Goal: Transaction & Acquisition: Purchase product/service

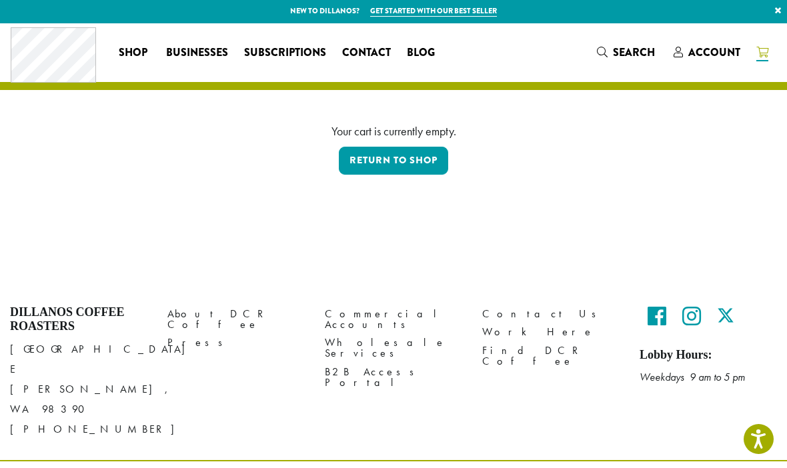
click at [714, 49] on span "Account" at bounding box center [715, 52] width 52 height 15
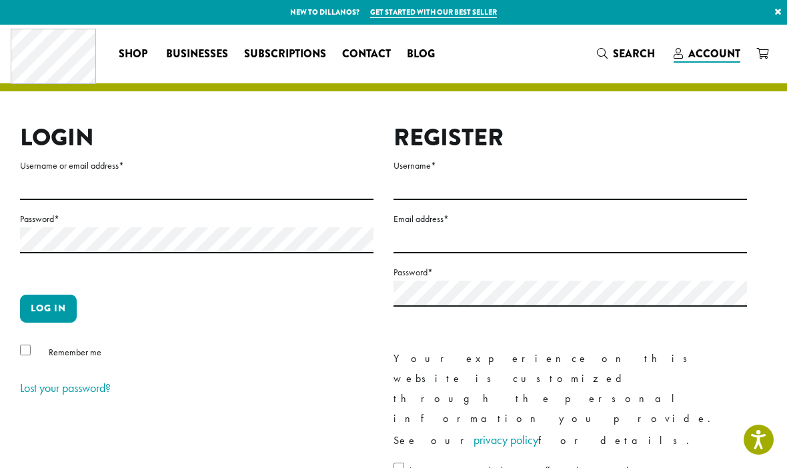
click at [716, 51] on span "Account" at bounding box center [715, 53] width 52 height 15
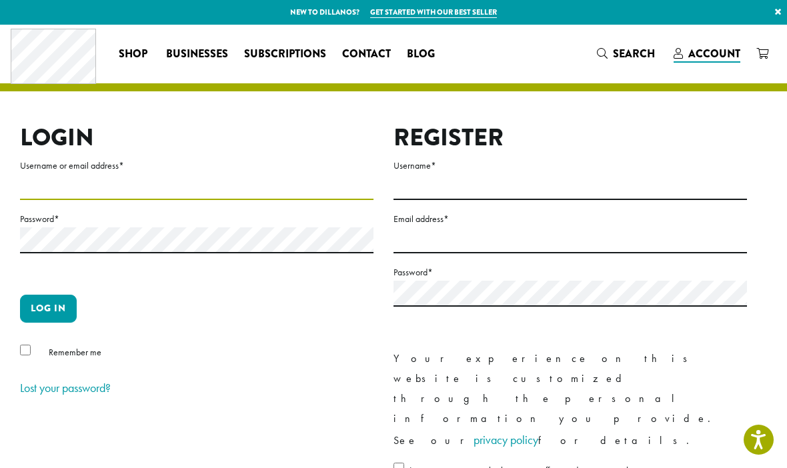
click at [260, 193] on input "Username or email address *" at bounding box center [197, 187] width 354 height 26
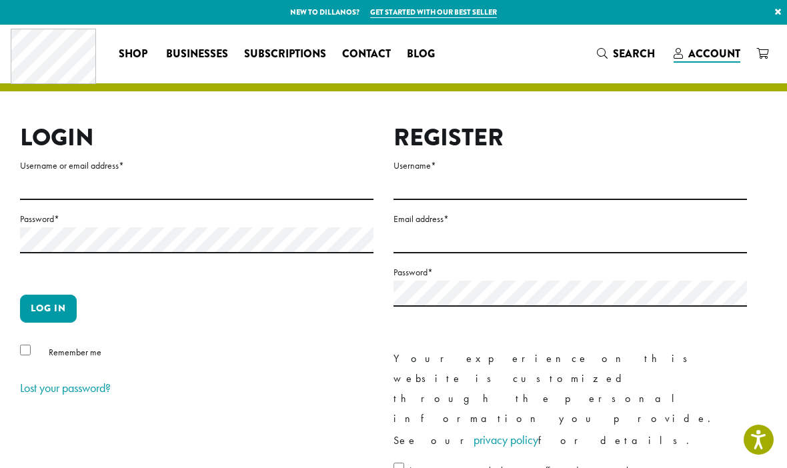
click at [77, 183] on input "Username or email address *" at bounding box center [197, 187] width 354 height 26
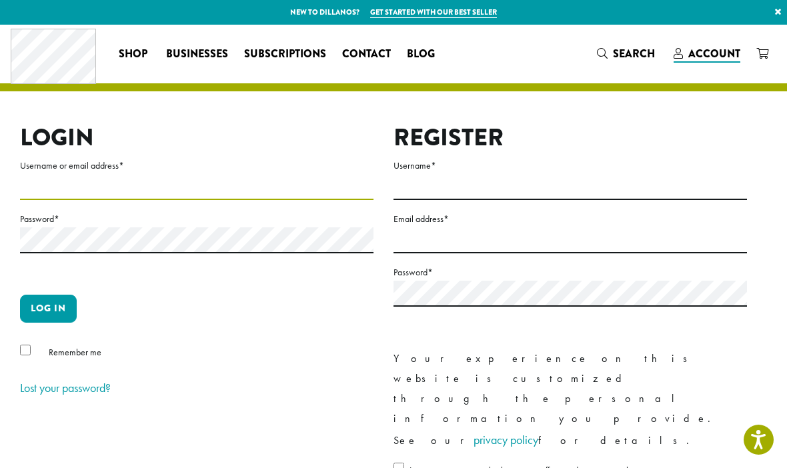
type input "**********"
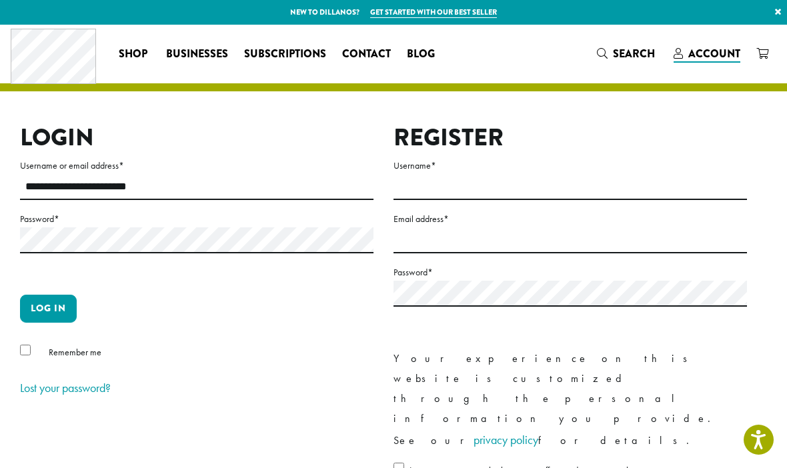
click at [48, 308] on button "Log in" at bounding box center [48, 309] width 57 height 28
click at [44, 301] on button "Log in" at bounding box center [48, 309] width 57 height 28
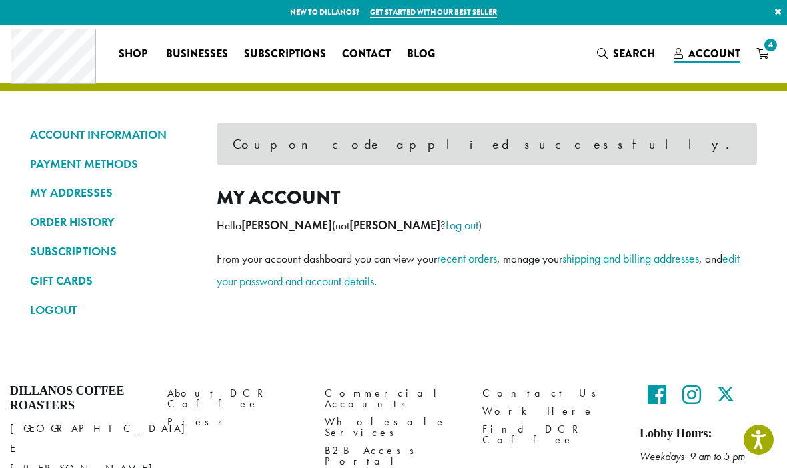
click at [765, 49] on span "4" at bounding box center [771, 45] width 18 height 18
click at [769, 52] on span "4" at bounding box center [771, 45] width 18 height 18
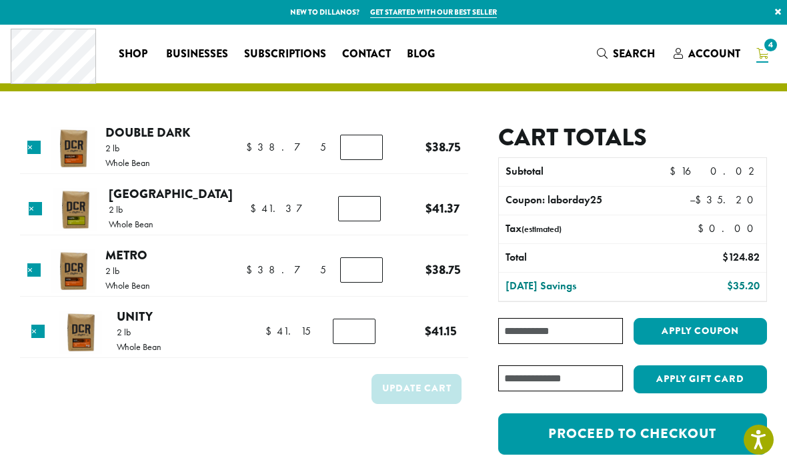
click at [159, 135] on link "Double Dark" at bounding box center [147, 132] width 85 height 18
click at [157, 189] on link "[GEOGRAPHIC_DATA]" at bounding box center [171, 194] width 124 height 18
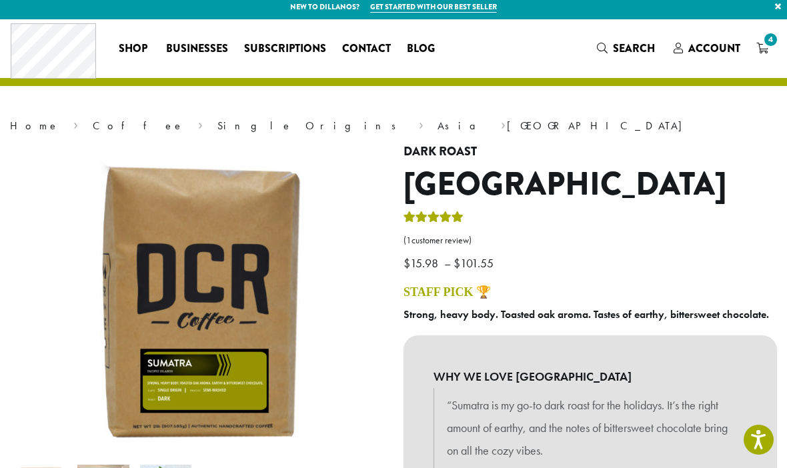
scroll to position [6, 0]
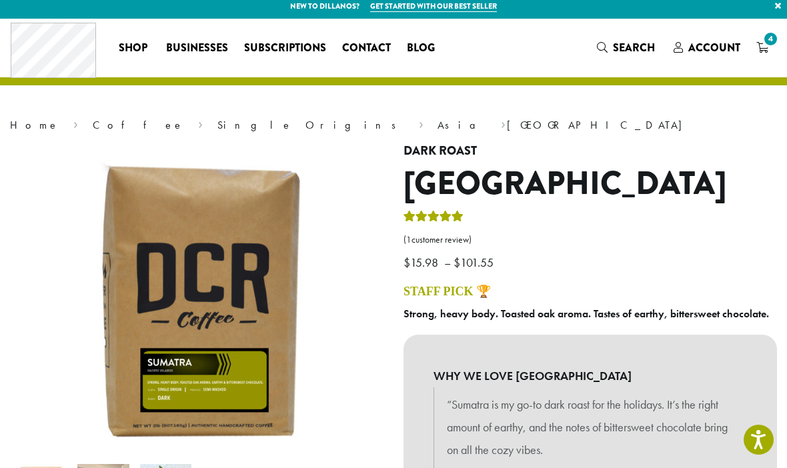
click at [762, 39] on span "4" at bounding box center [771, 39] width 18 height 18
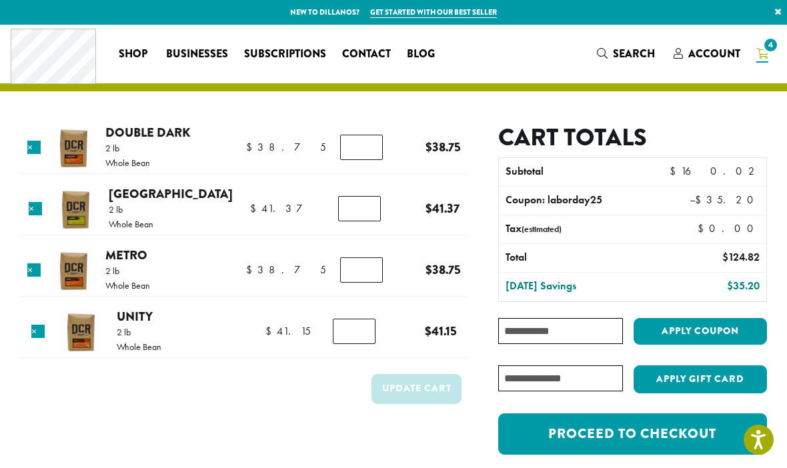
click at [141, 258] on link "Metro" at bounding box center [126, 255] width 42 height 18
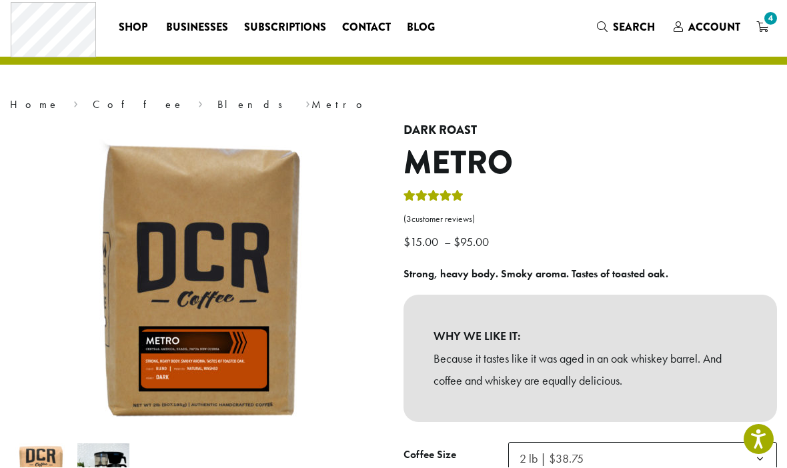
click at [461, 216] on link "( 3 customer reviews)" at bounding box center [591, 220] width 374 height 13
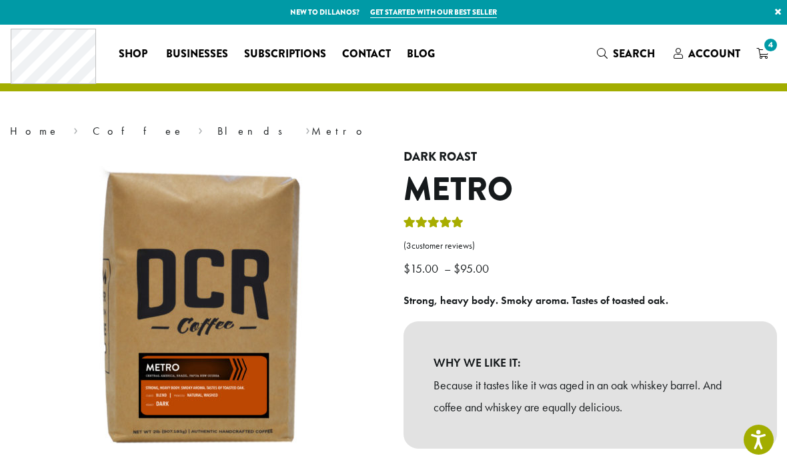
click at [767, 51] on span "4" at bounding box center [771, 45] width 18 height 18
click at [770, 47] on span "4" at bounding box center [771, 45] width 18 height 18
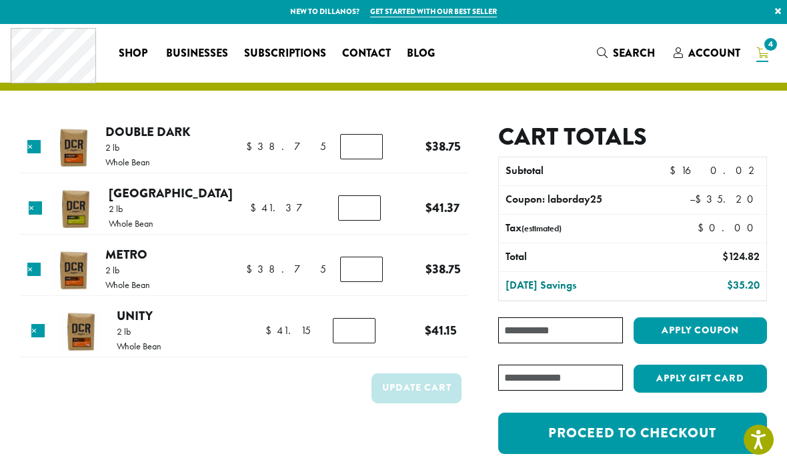
click at [135, 312] on link "Unity" at bounding box center [135, 316] width 36 height 18
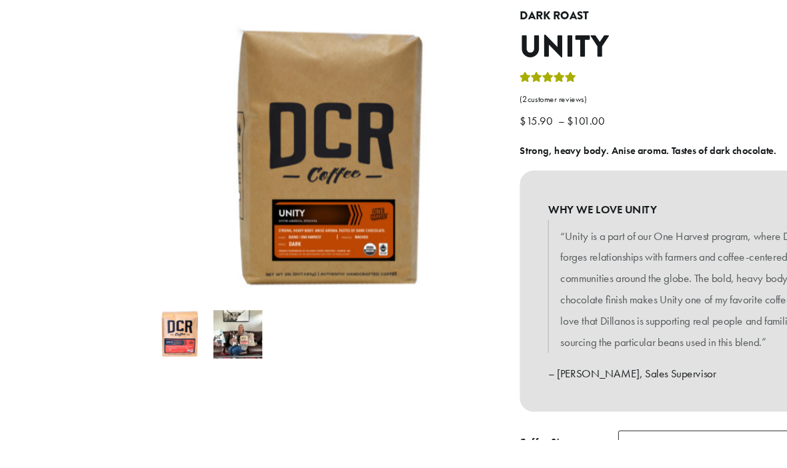
scroll to position [156, 0]
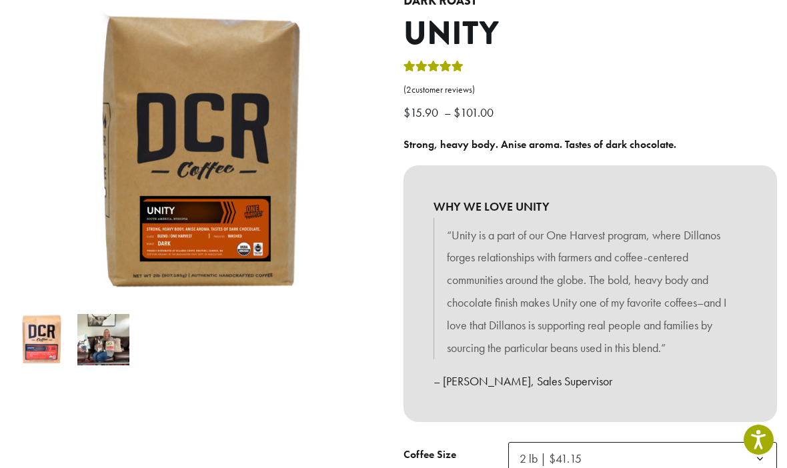
click at [433, 83] on link "( 2 customer reviews)" at bounding box center [591, 89] width 374 height 13
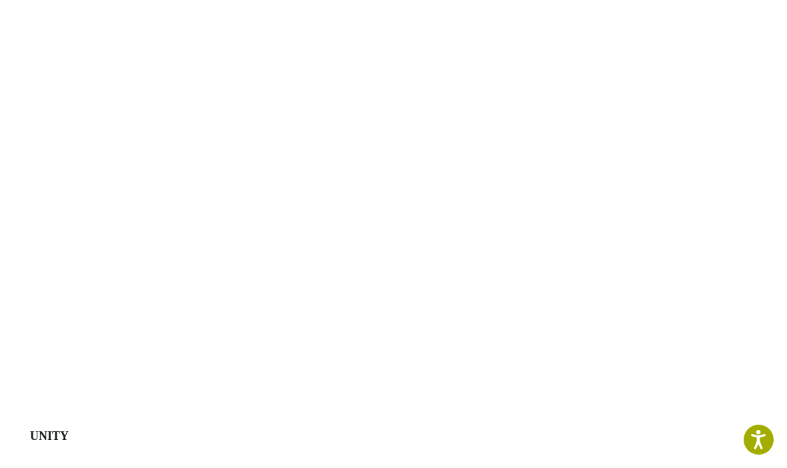
scroll to position [1450, 0]
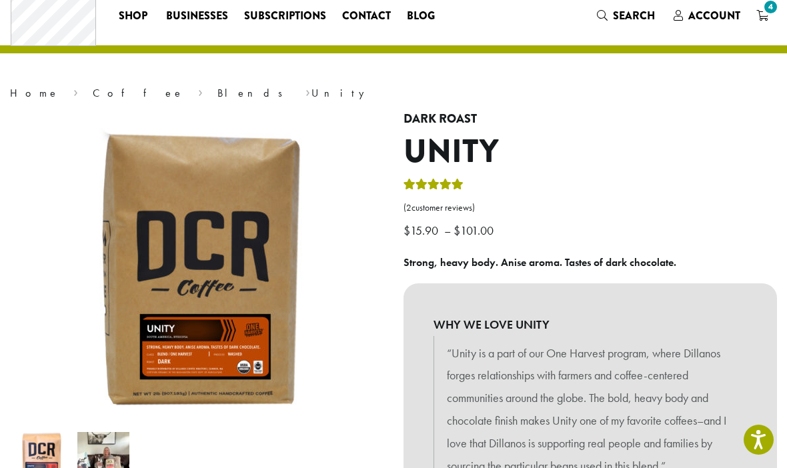
scroll to position [39, 0]
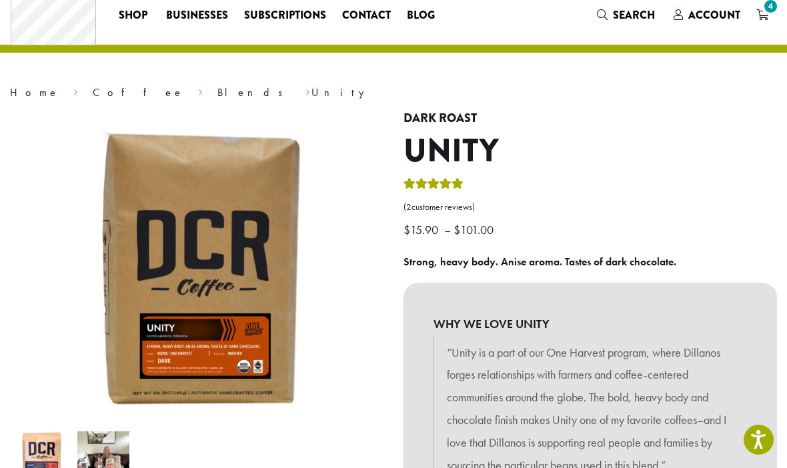
click at [757, 11] on icon "4" at bounding box center [763, 14] width 12 height 11
click at [730, 17] on span "Account" at bounding box center [715, 14] width 52 height 15
click at [770, 13] on span "4" at bounding box center [771, 6] width 18 height 18
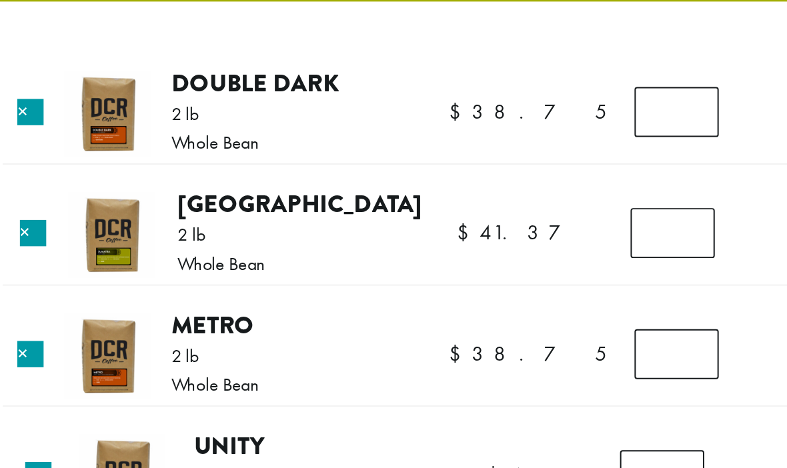
click at [132, 185] on link "[GEOGRAPHIC_DATA]" at bounding box center [171, 194] width 124 height 18
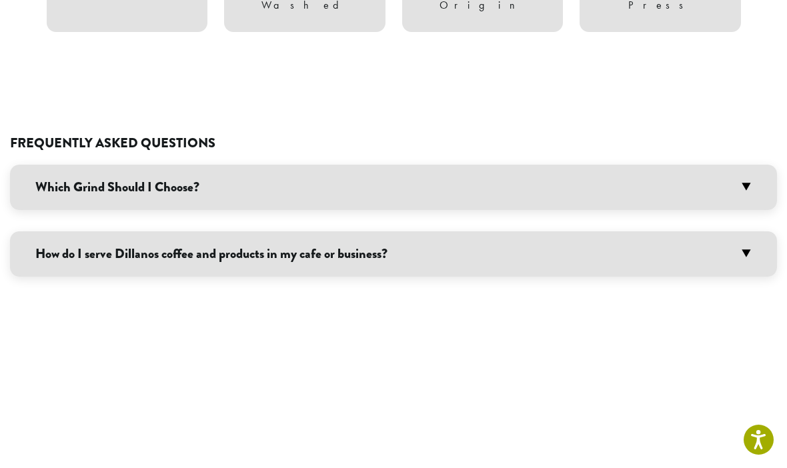
scroll to position [993, 0]
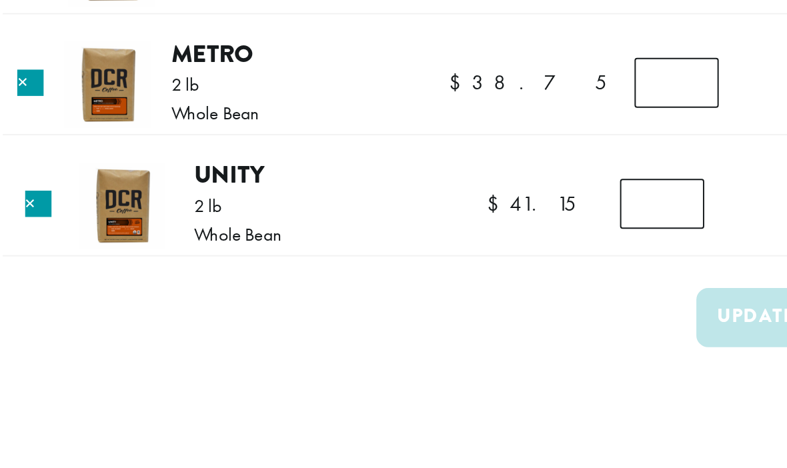
click at [105, 143] on link "Metro" at bounding box center [126, 141] width 42 height 18
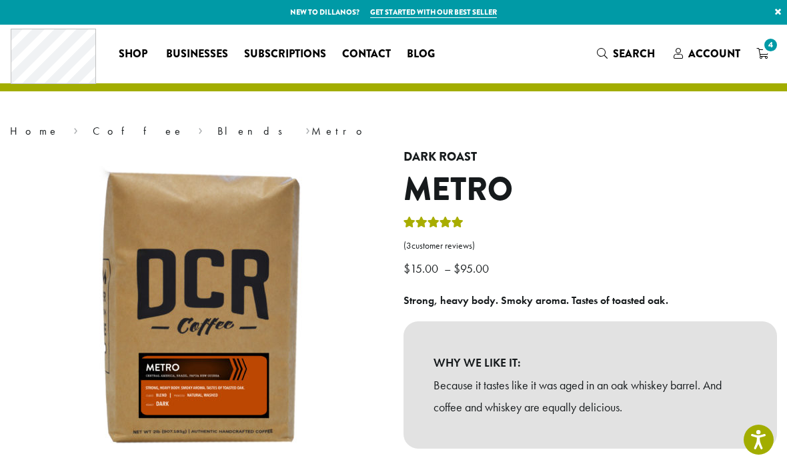
click at [769, 46] on span "4" at bounding box center [771, 45] width 18 height 18
click at [769, 54] on link "4" at bounding box center [763, 54] width 28 height 22
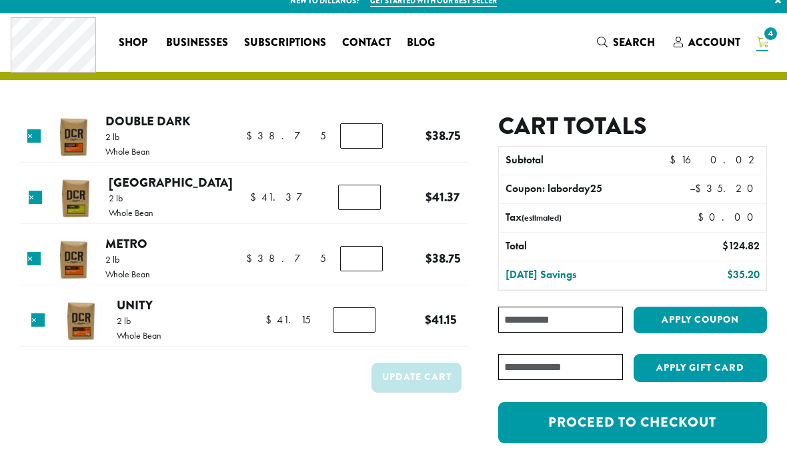
scroll to position [11, 0]
click at [35, 258] on link "×" at bounding box center [33, 258] width 13 height 13
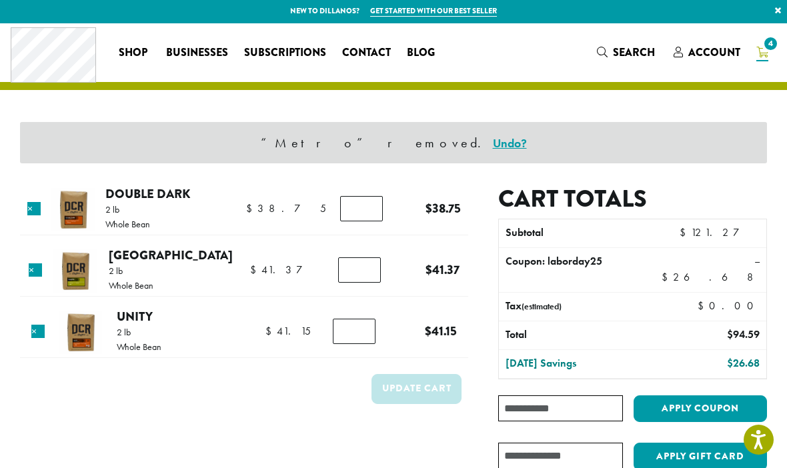
scroll to position [0, 0]
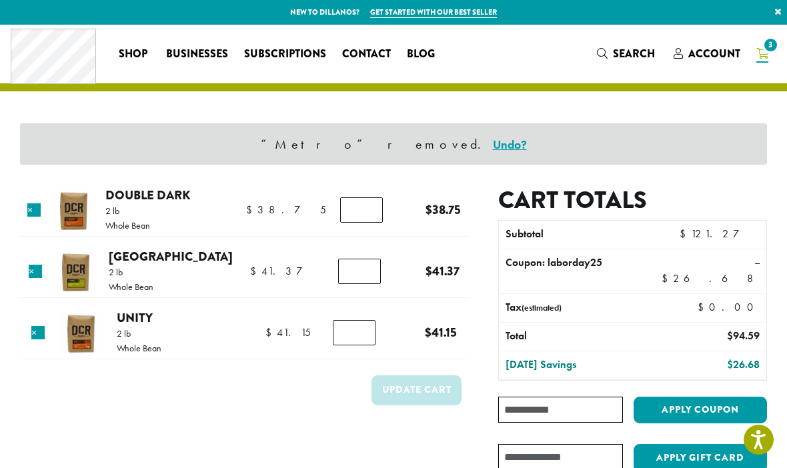
click at [175, 194] on link "Double Dark" at bounding box center [147, 195] width 85 height 18
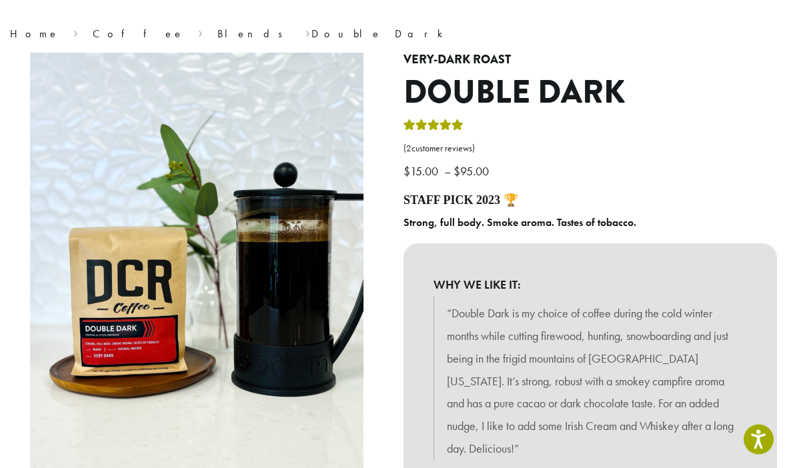
scroll to position [91, 0]
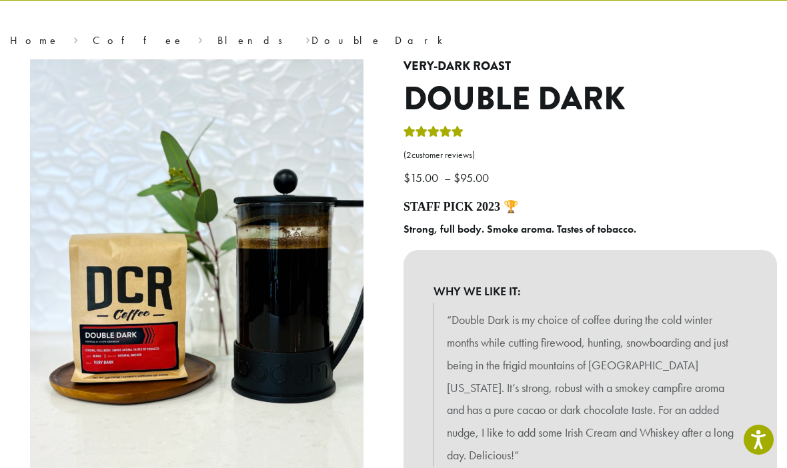
click at [721, 244] on div "STAFF PICK 2023 🏆 Strong, full body. Smoke aroma. Tastes of tobacco. WHY WE LIK…" at bounding box center [591, 365] width 374 height 330
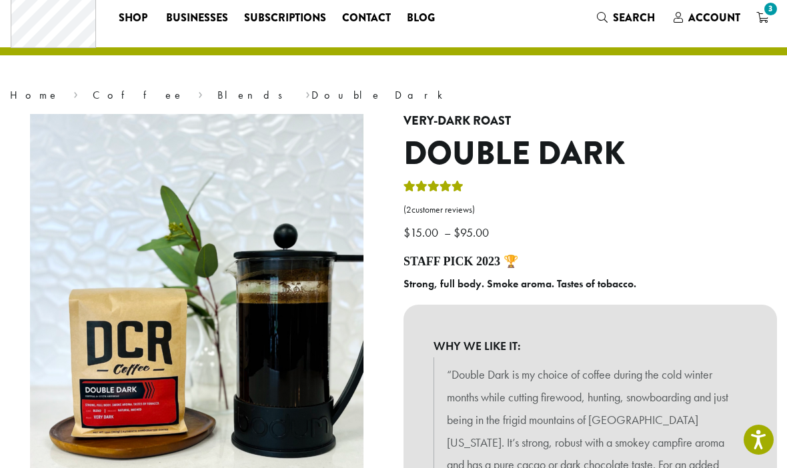
scroll to position [0, 0]
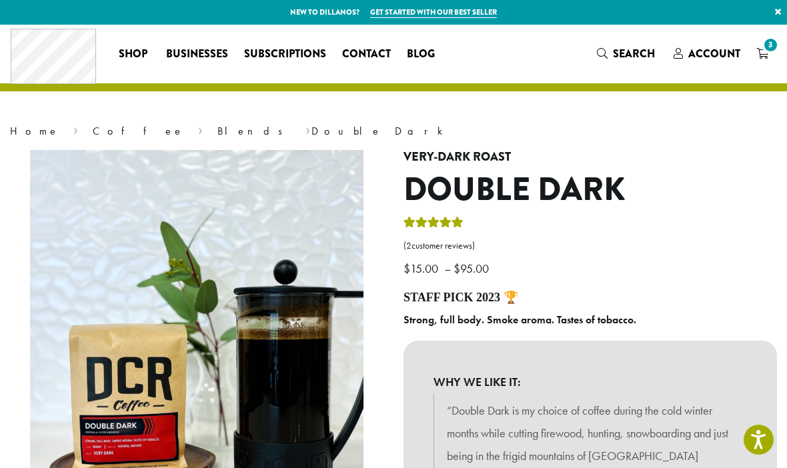
click at [779, 41] on span "3" at bounding box center [771, 45] width 18 height 18
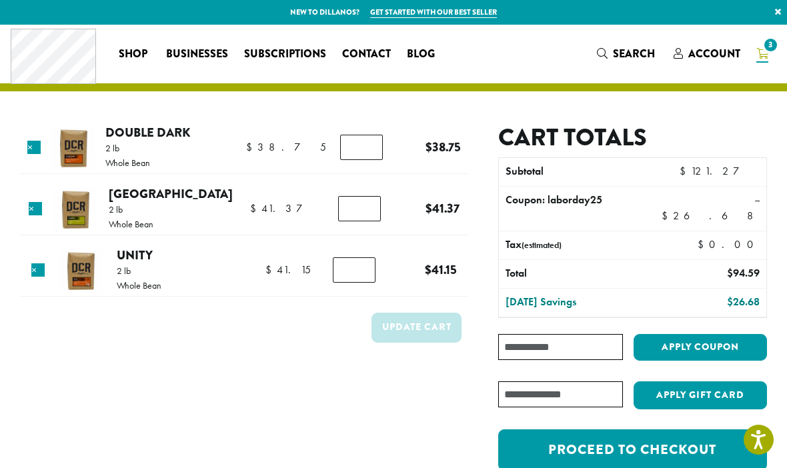
click at [703, 430] on link "Proceed to checkout" at bounding box center [632, 450] width 269 height 41
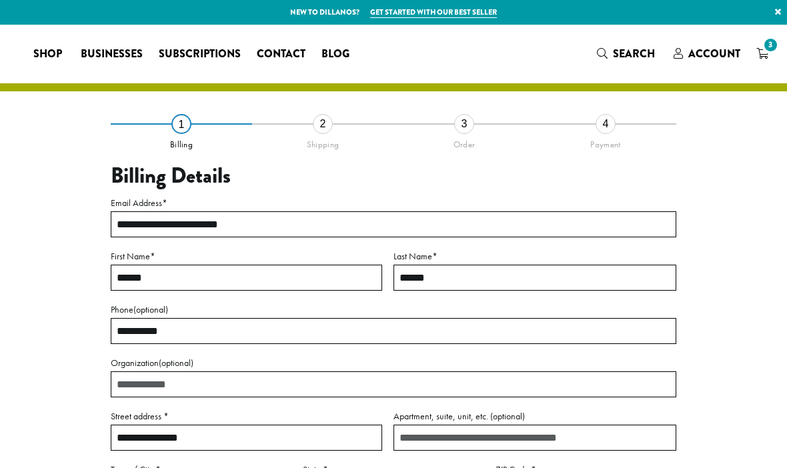
select select "**"
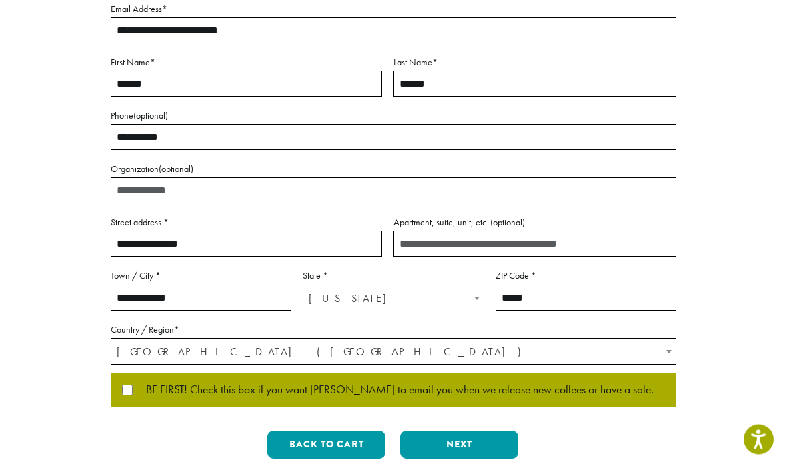
scroll to position [194, 0]
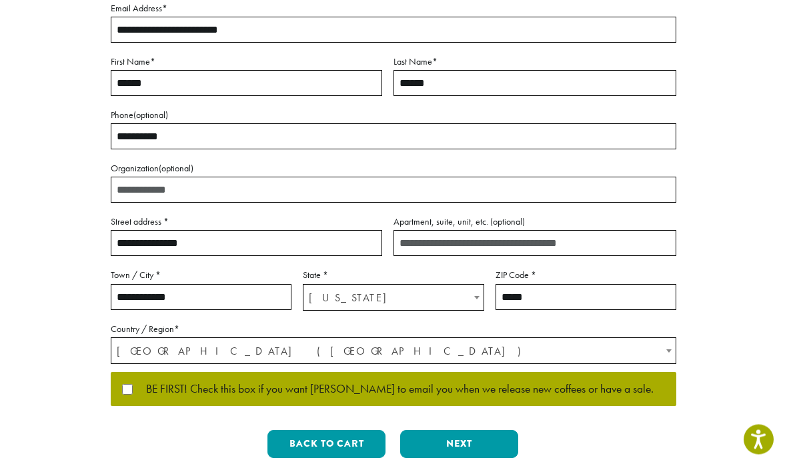
click at [482, 444] on button "Next" at bounding box center [459, 445] width 118 height 28
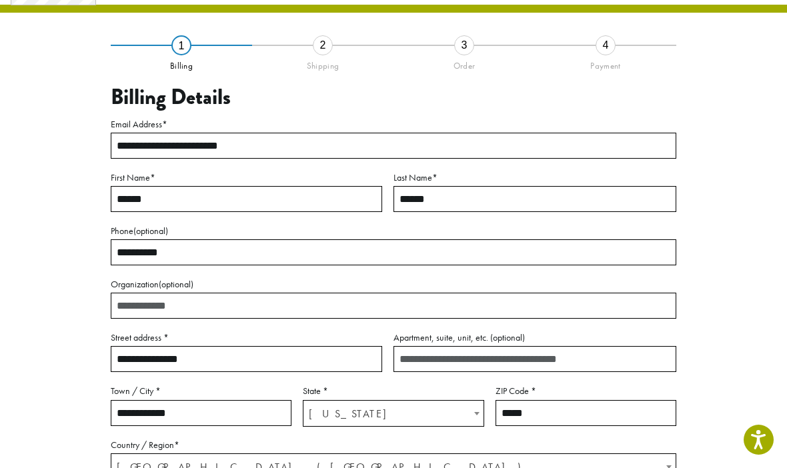
scroll to position [59, 0]
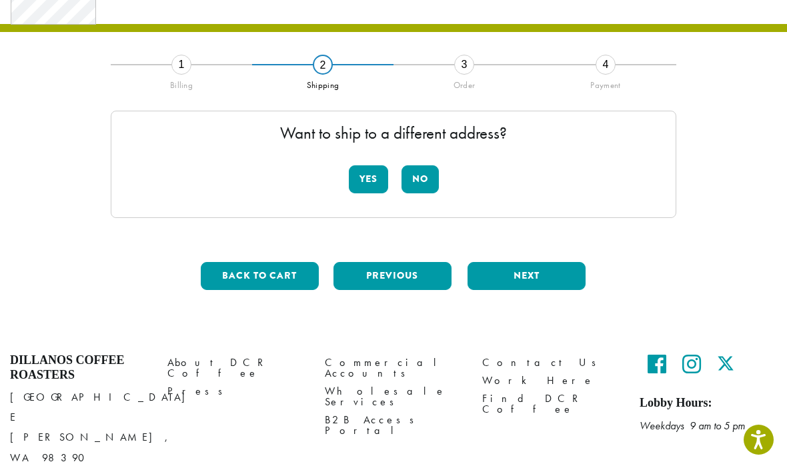
click at [427, 179] on button "No" at bounding box center [420, 179] width 37 height 28
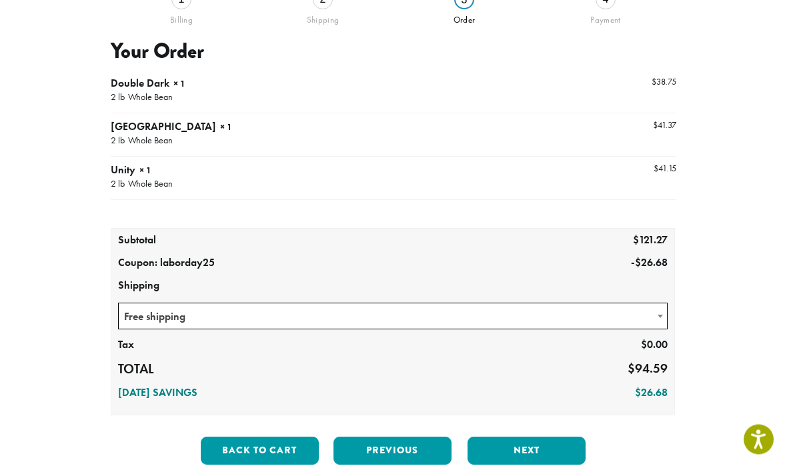
scroll to position [125, 0]
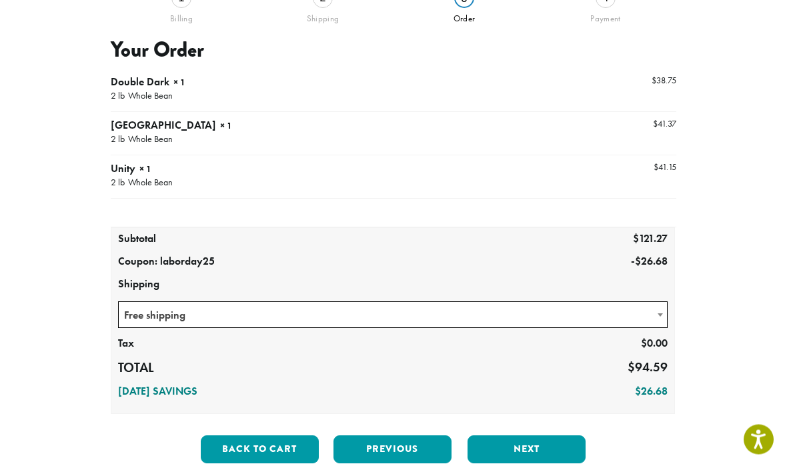
click at [554, 446] on button "Next" at bounding box center [527, 450] width 118 height 28
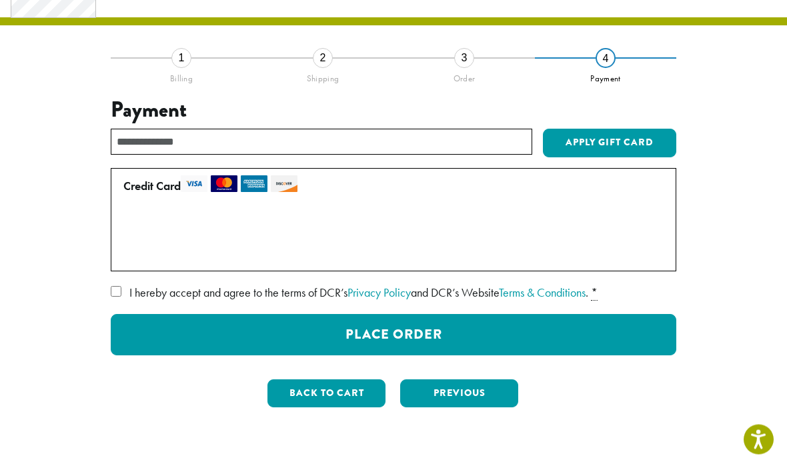
scroll to position [66, 0]
click at [183, 59] on div "1" at bounding box center [181, 58] width 20 height 20
click at [185, 68] on div "Billing" at bounding box center [181, 76] width 141 height 16
click at [324, 71] on div "Shipping" at bounding box center [322, 76] width 141 height 16
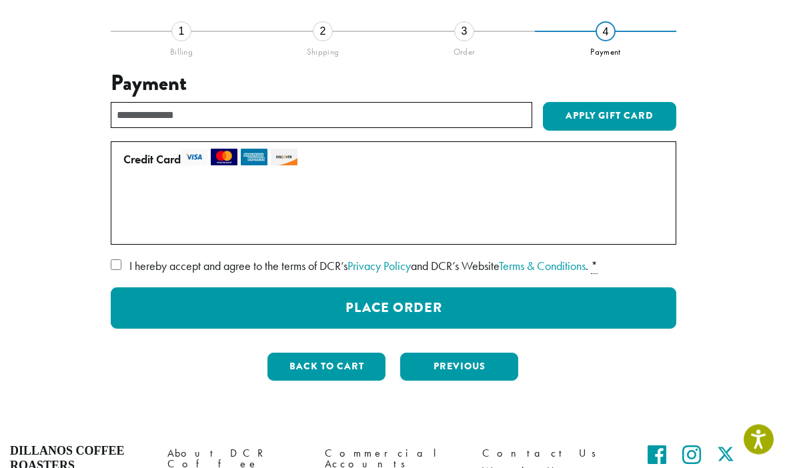
scroll to position [89, 0]
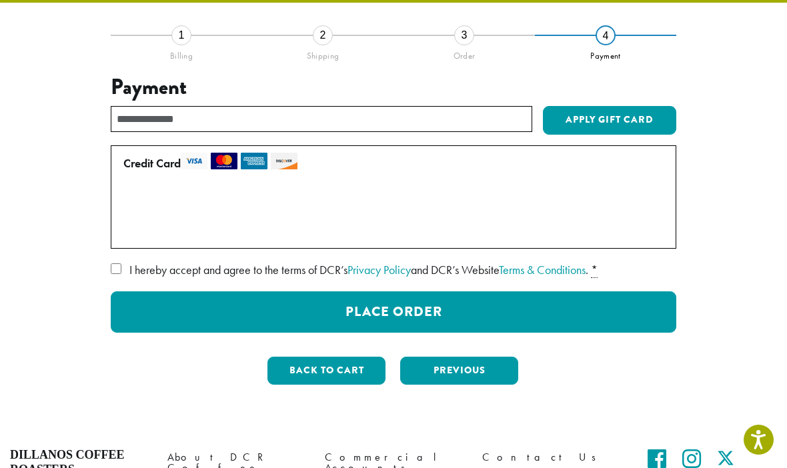
click at [474, 375] on button "Previous" at bounding box center [459, 371] width 118 height 28
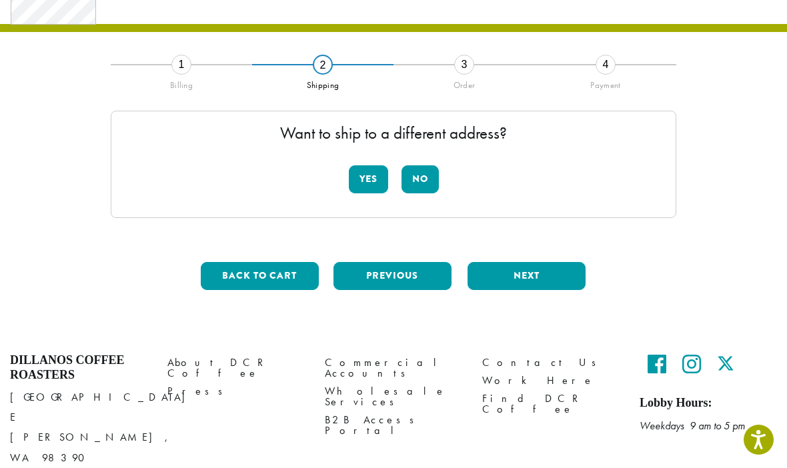
click at [403, 282] on button "Previous" at bounding box center [393, 276] width 118 height 28
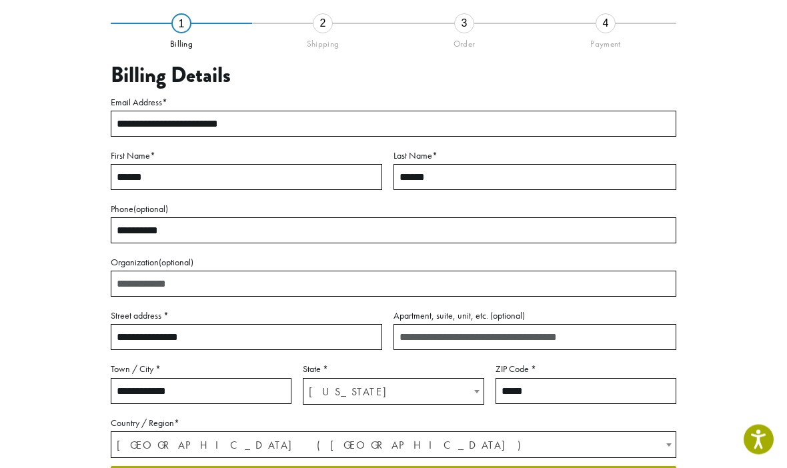
scroll to position [116, 0]
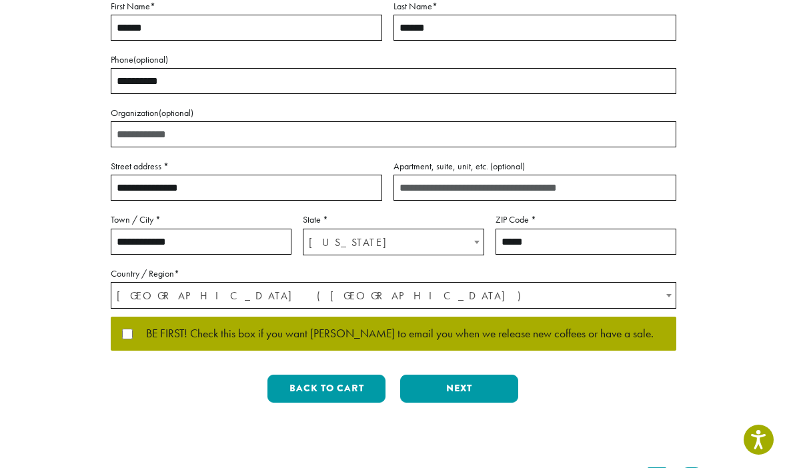
click at [474, 385] on button "Next" at bounding box center [459, 389] width 118 height 28
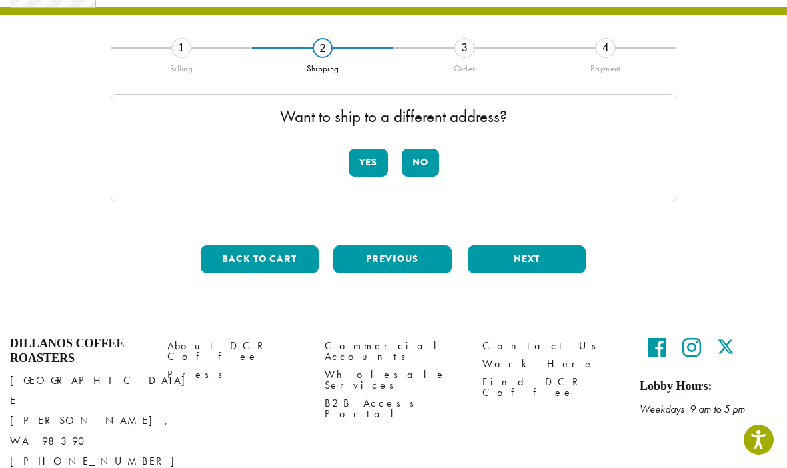
scroll to position [59, 0]
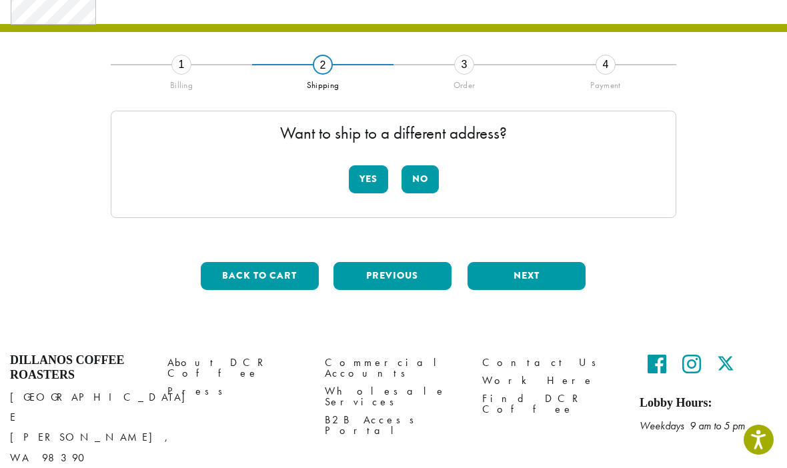
click at [432, 178] on button "No" at bounding box center [420, 179] width 37 height 28
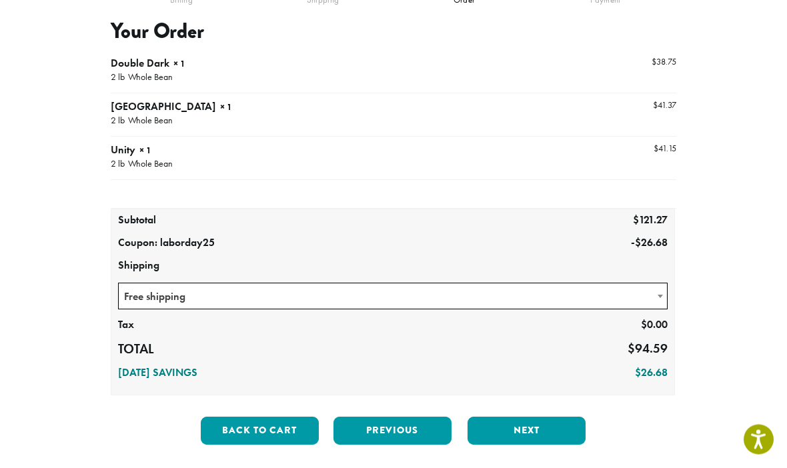
scroll to position [145, 0]
click at [539, 430] on button "Next" at bounding box center [527, 431] width 118 height 28
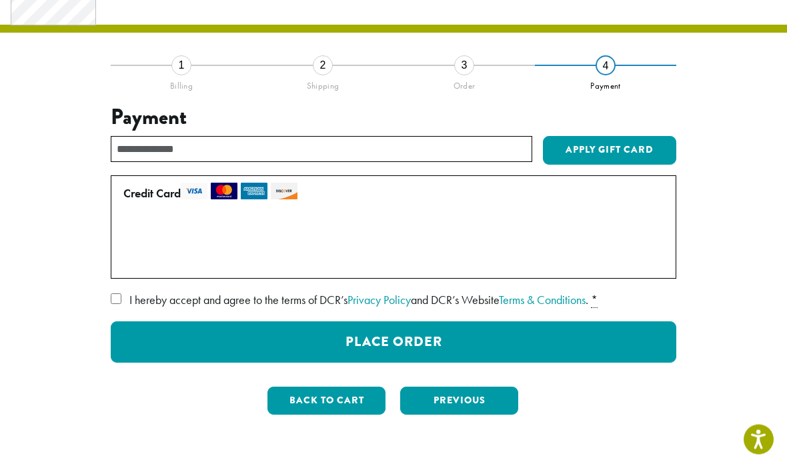
scroll to position [61, 0]
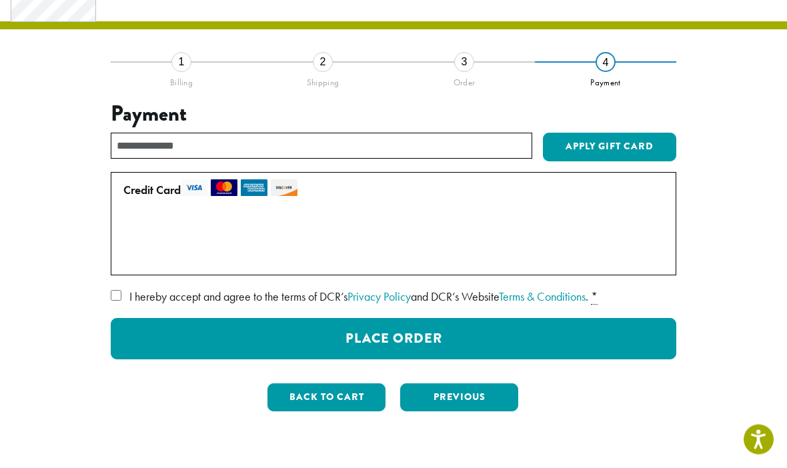
click at [124, 263] on label "Use a new card" at bounding box center [390, 257] width 535 height 21
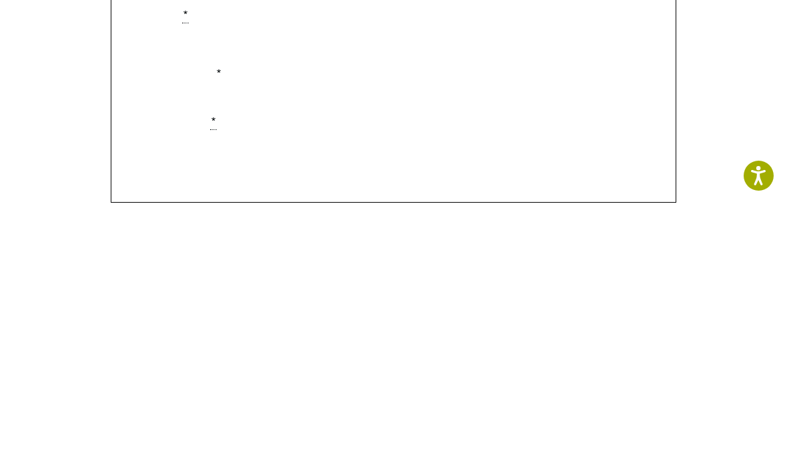
click at [701, 161] on div "**********" at bounding box center [393, 338] width 747 height 552
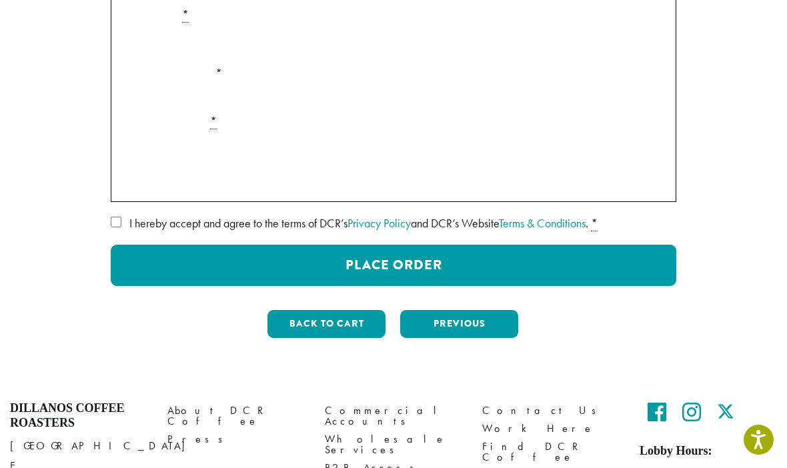
click at [106, 229] on div "**********" at bounding box center [393, 73] width 747 height 552
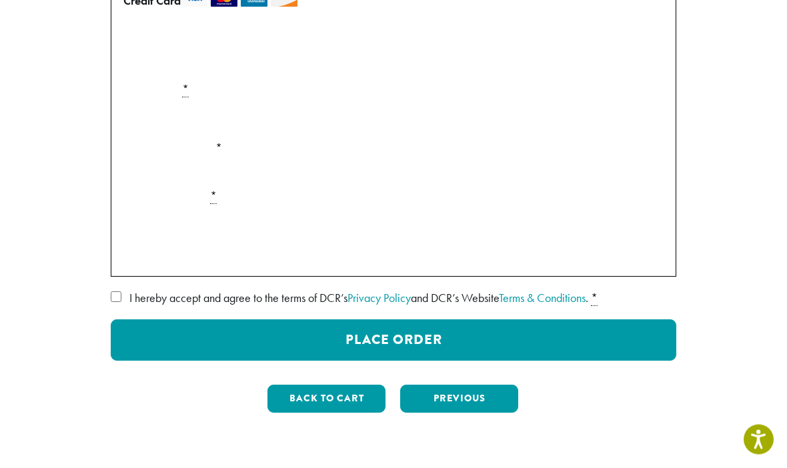
scroll to position [250, 0]
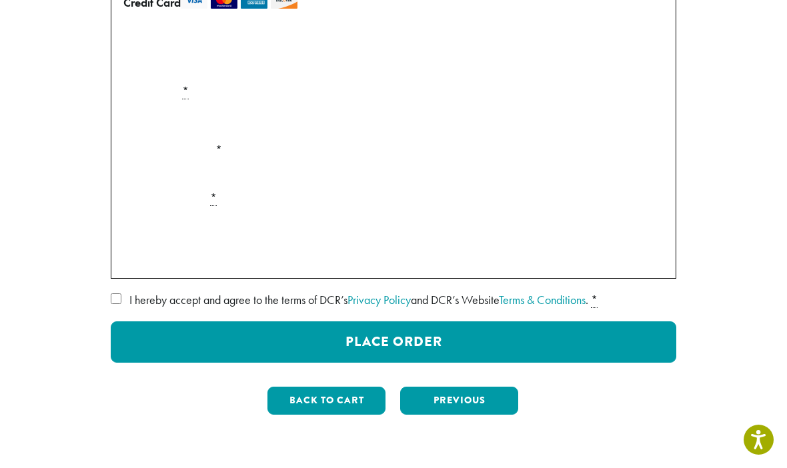
click at [627, 333] on button "Place Order" at bounding box center [394, 342] width 566 height 41
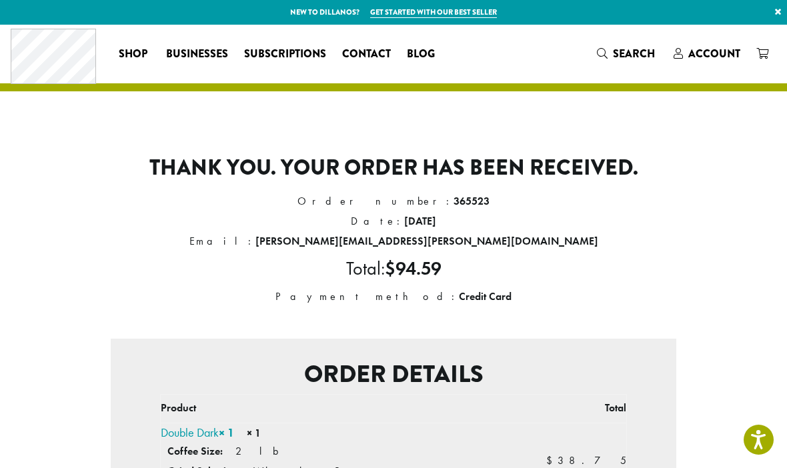
click at [723, 57] on span "Account" at bounding box center [715, 53] width 52 height 15
